Goal: Find specific page/section: Find specific page/section

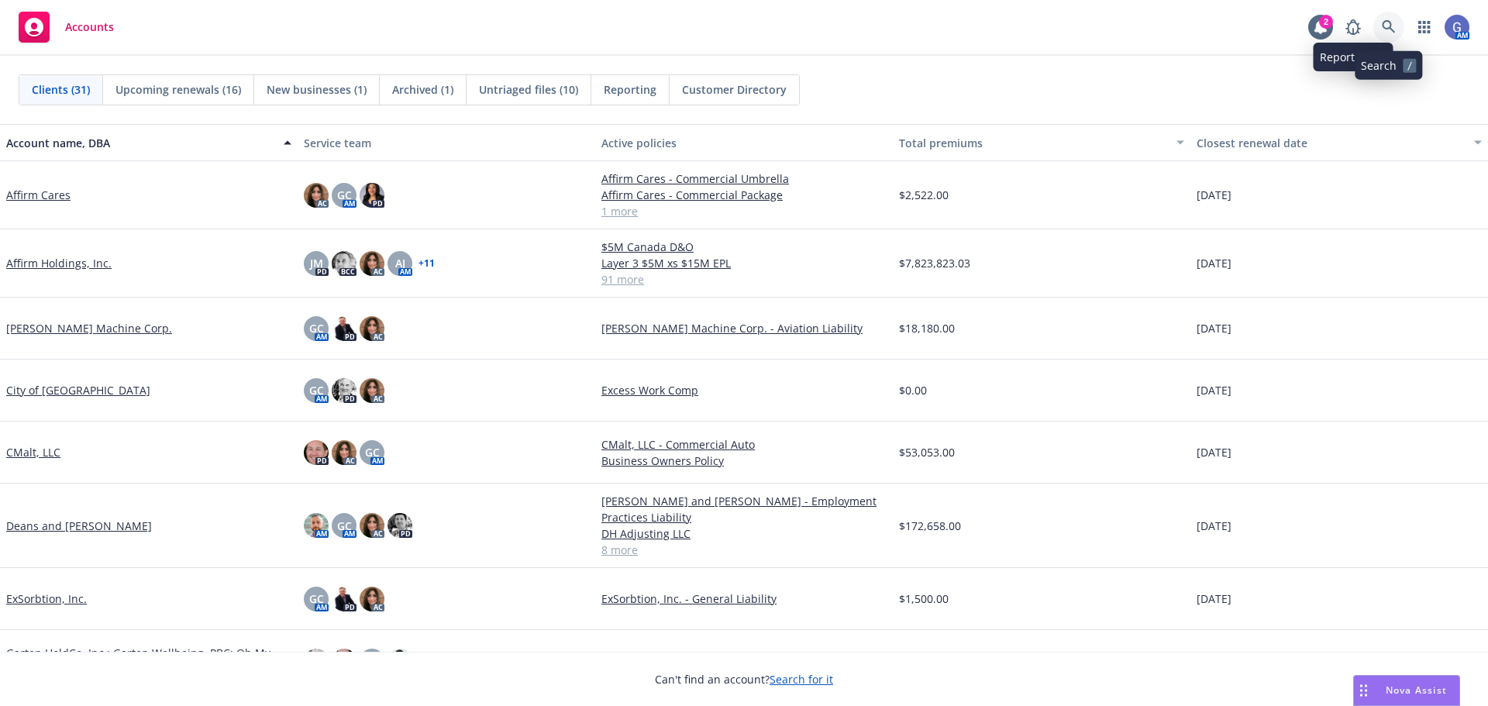
click at [1391, 23] on icon at bounding box center [1388, 26] width 13 height 13
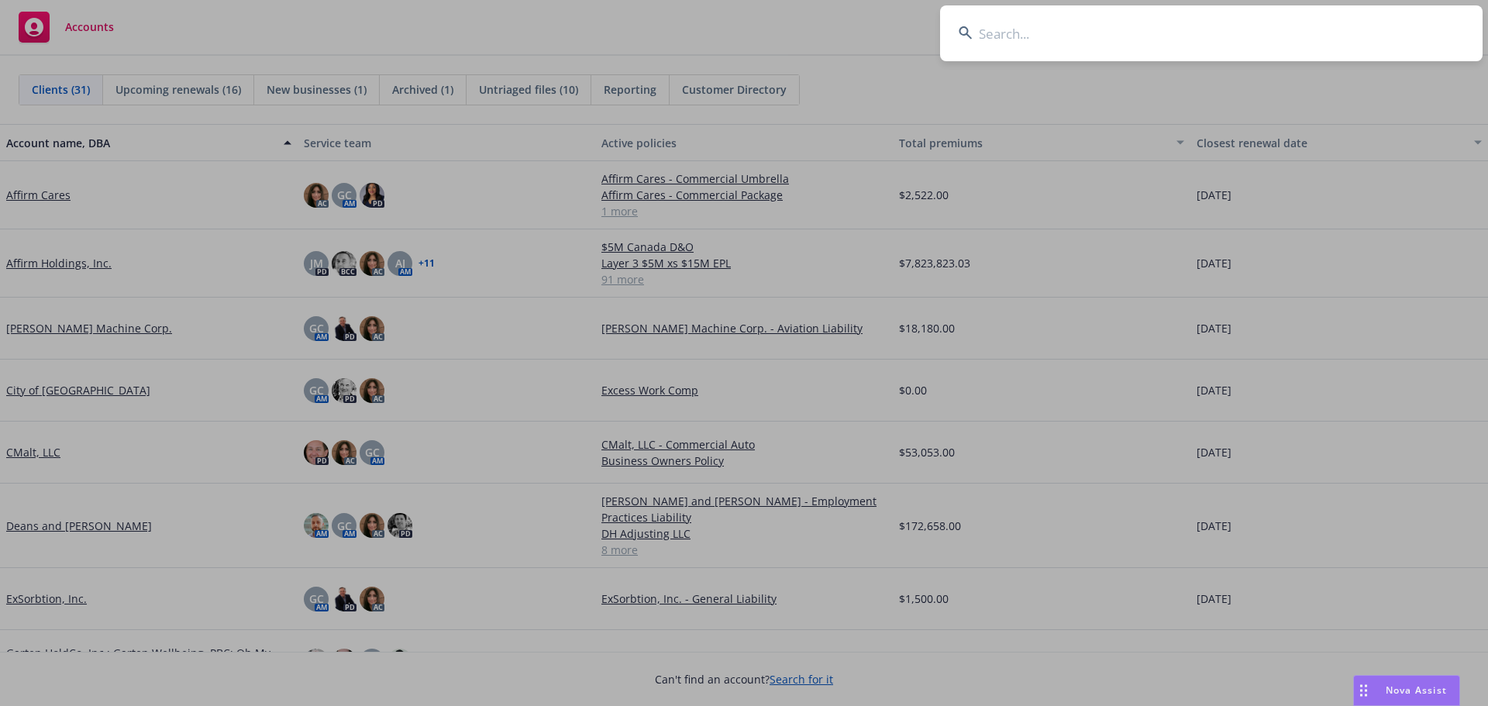
click at [1179, 42] on input at bounding box center [1211, 33] width 543 height 56
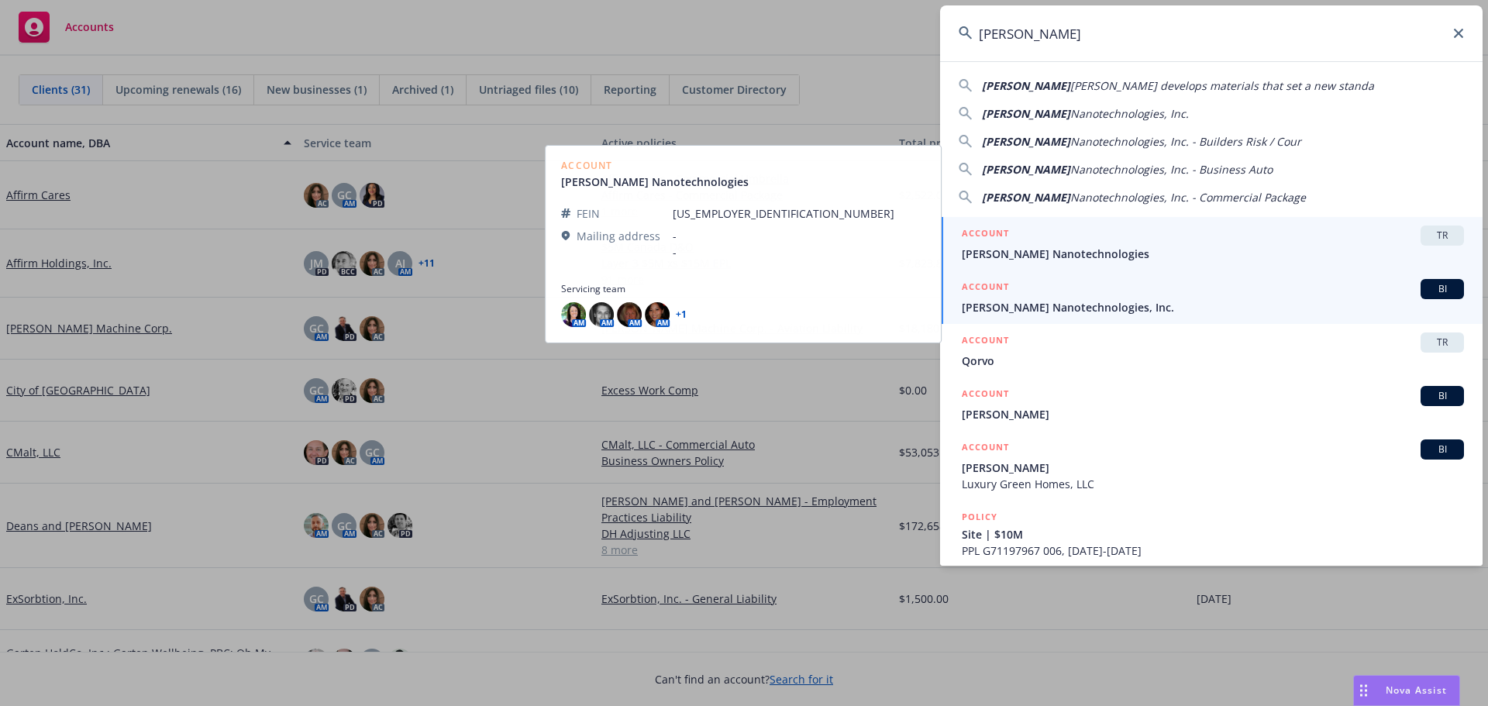
type input "[PERSON_NAME]"
click at [1284, 294] on div "ACCOUNT BI" at bounding box center [1213, 289] width 502 height 20
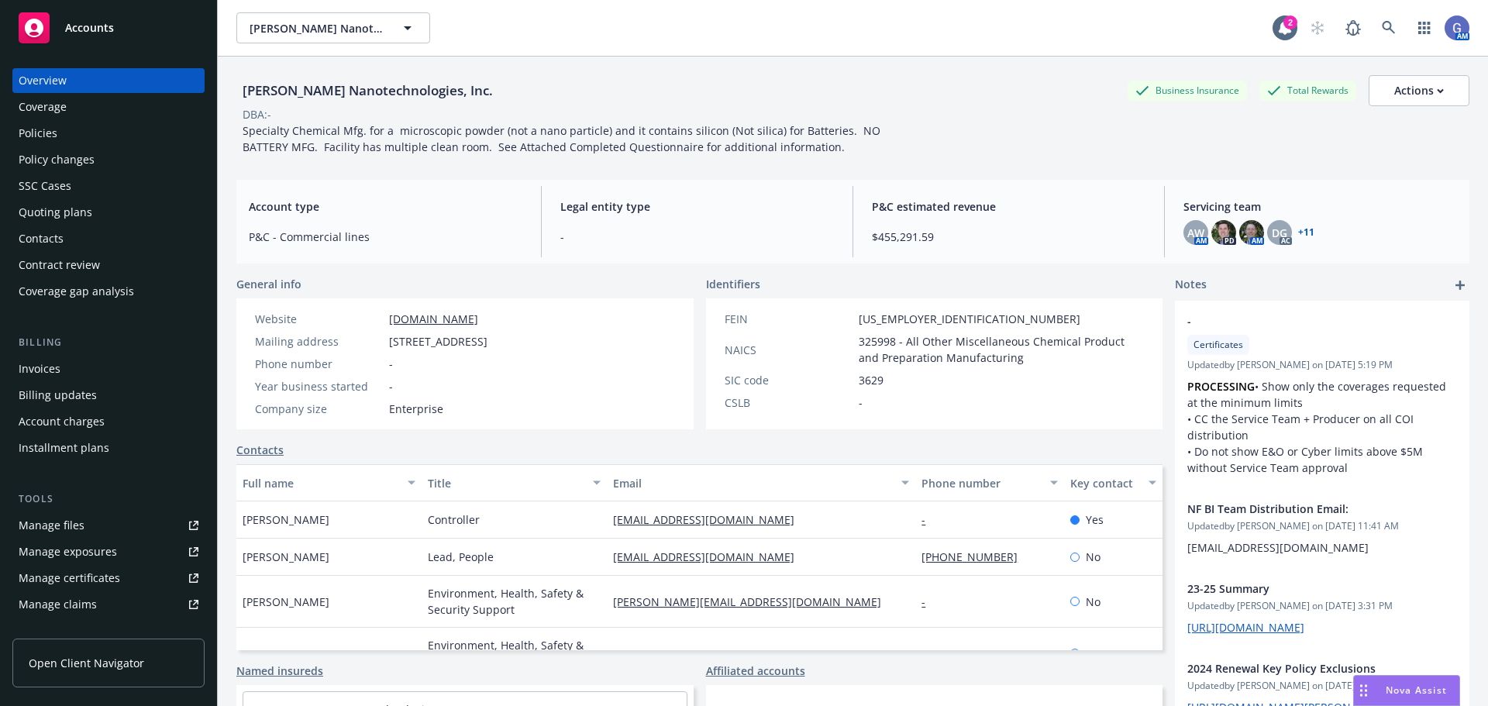
click at [29, 135] on div "Policies" at bounding box center [38, 133] width 39 height 25
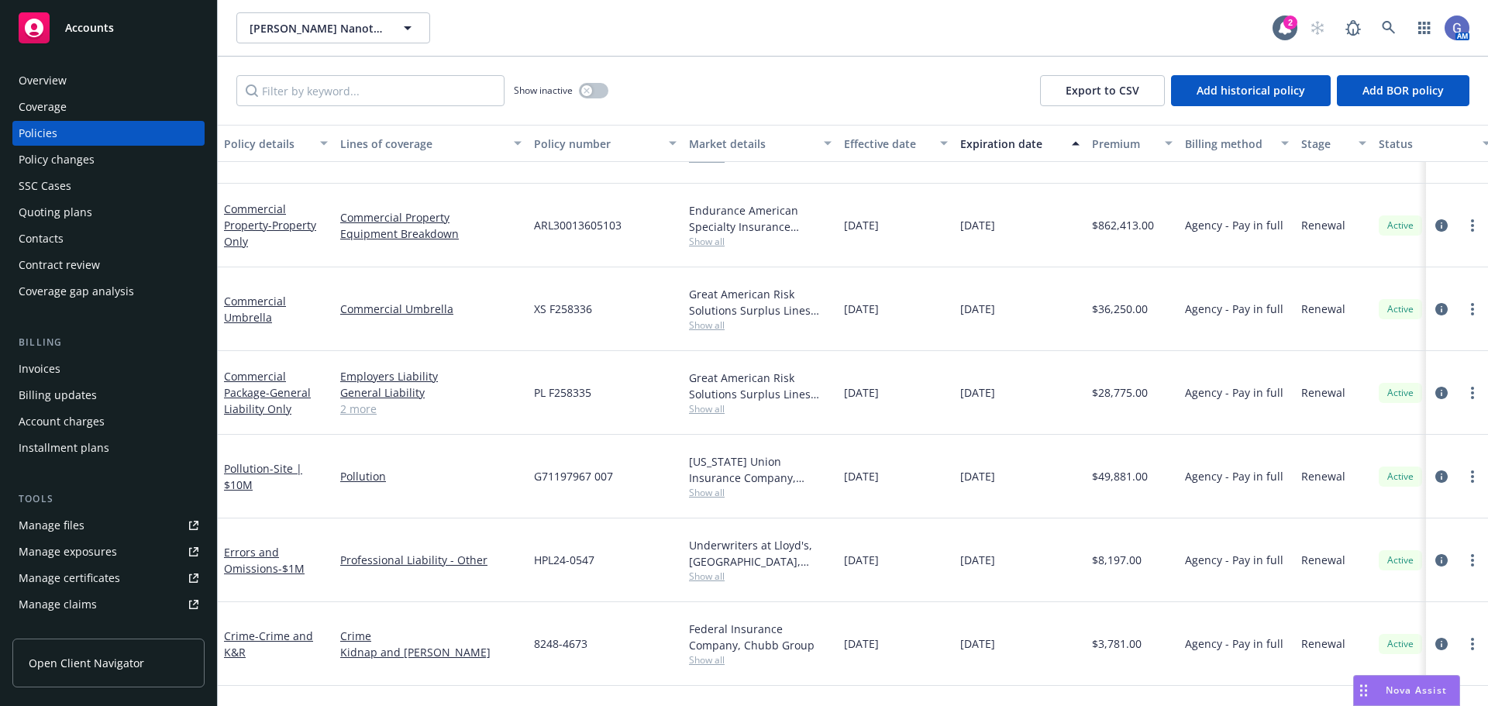
scroll to position [930, 0]
